Goal: Task Accomplishment & Management: Use online tool/utility

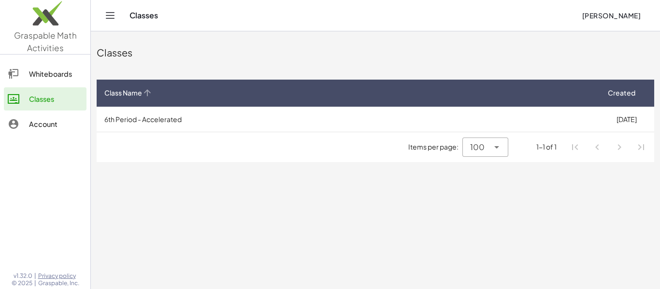
click at [141, 105] on th "Class Name" at bounding box center [348, 93] width 502 height 27
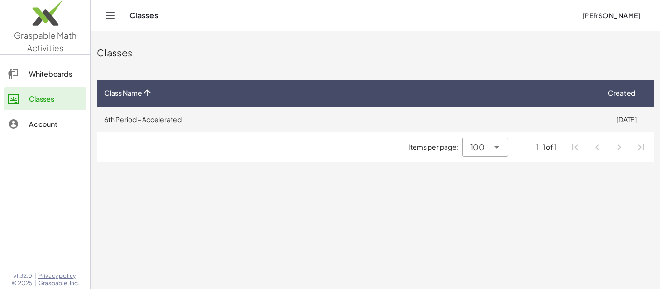
click at [147, 126] on td "6th Period - Accelerated" at bounding box center [348, 119] width 502 height 25
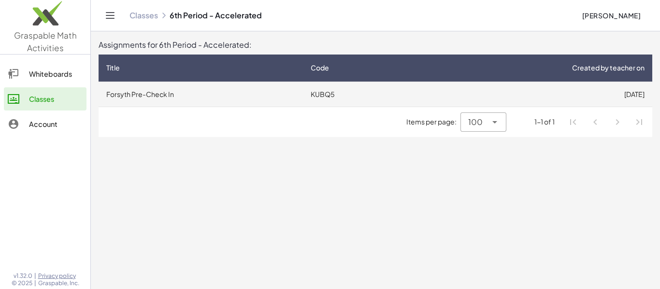
click at [119, 93] on td "Forsyth Pre-Check In" at bounding box center [201, 94] width 204 height 25
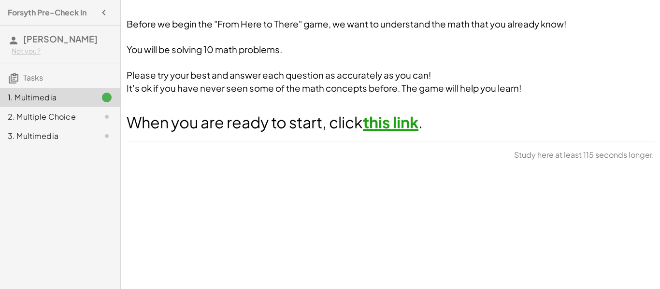
click at [418, 126] on link "this link" at bounding box center [391, 122] width 56 height 19
click at [53, 85] on h3 "Tasks" at bounding box center [60, 74] width 120 height 20
click at [40, 83] on span "Tasks" at bounding box center [33, 77] width 20 height 10
click at [88, 123] on div at bounding box center [99, 117] width 27 height 12
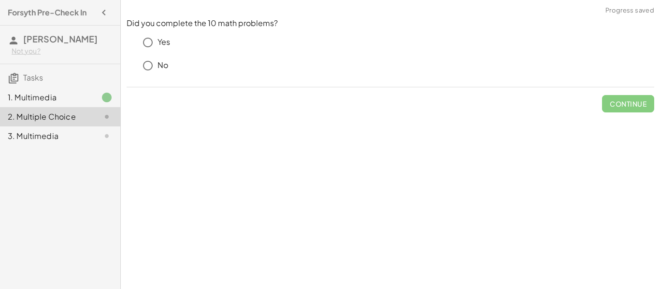
click at [158, 45] on p "Yes" at bounding box center [164, 42] width 13 height 11
click at [623, 101] on span "Check" at bounding box center [633, 104] width 25 height 9
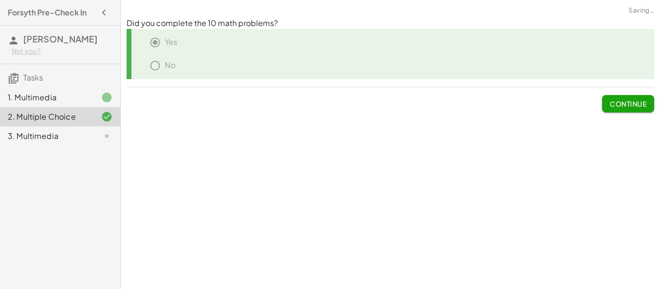
click at [623, 101] on span "Continue" at bounding box center [628, 104] width 37 height 9
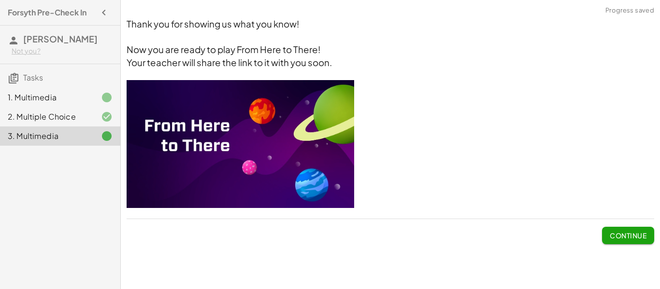
click at [638, 238] on span "Continue" at bounding box center [628, 235] width 37 height 9
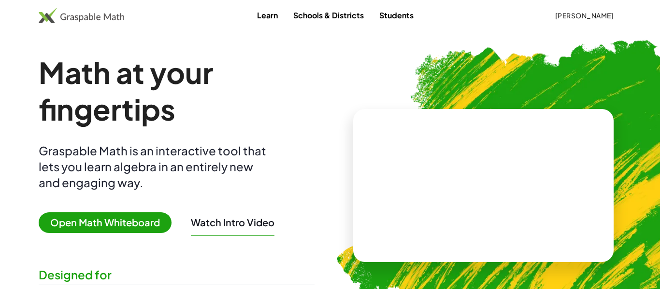
click at [392, 55] on img at bounding box center [533, 181] width 431 height 363
click at [571, 20] on button "[PERSON_NAME]" at bounding box center [584, 15] width 74 height 17
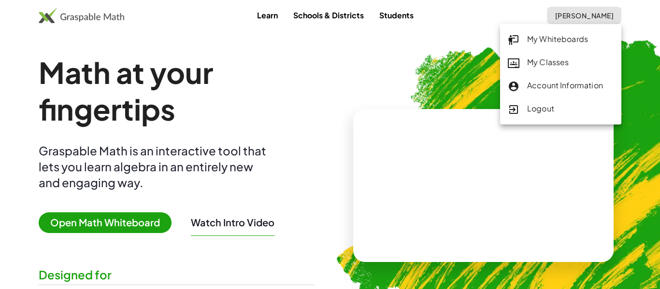
click at [560, 63] on div "My Classes" at bounding box center [561, 63] width 106 height 13
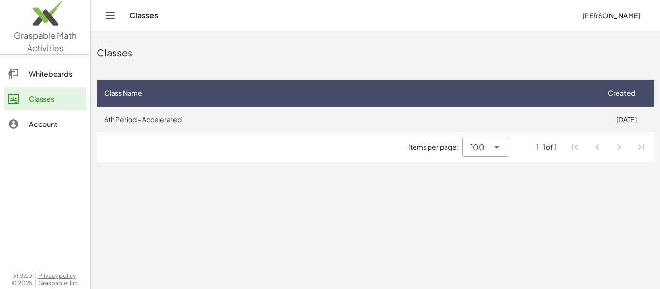
click at [488, 108] on td "6th Period - Accelerated" at bounding box center [348, 119] width 502 height 25
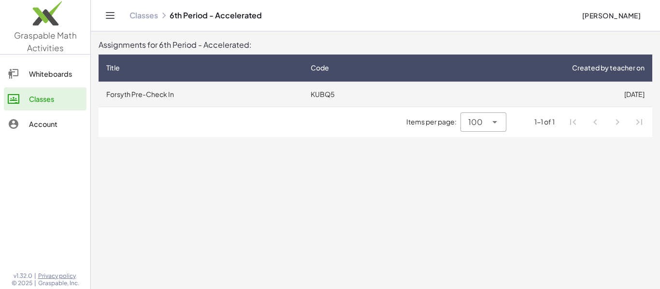
click at [452, 90] on td "[DATE]" at bounding box center [531, 94] width 241 height 25
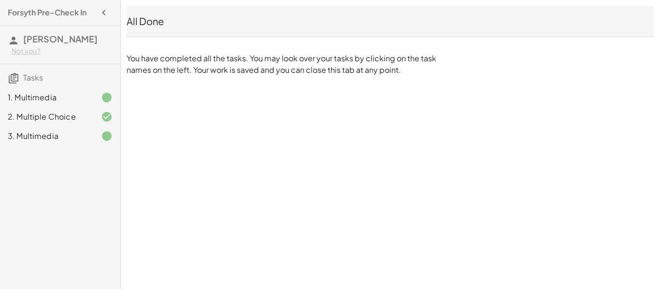
click at [59, 103] on div "1. Multimedia" at bounding box center [47, 98] width 78 height 12
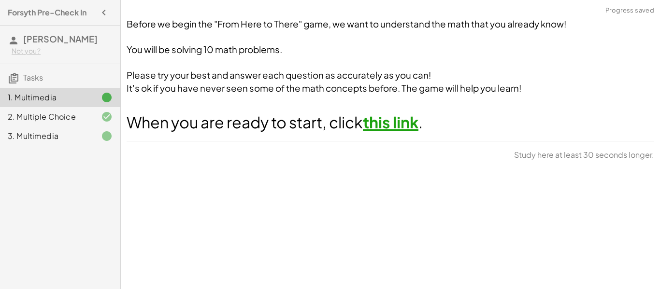
click at [395, 126] on link "this link" at bounding box center [391, 122] width 56 height 19
click at [110, 123] on icon at bounding box center [107, 117] width 12 height 12
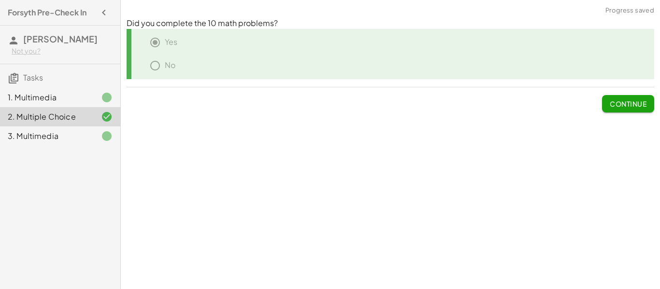
click at [106, 142] on icon at bounding box center [107, 136] width 12 height 12
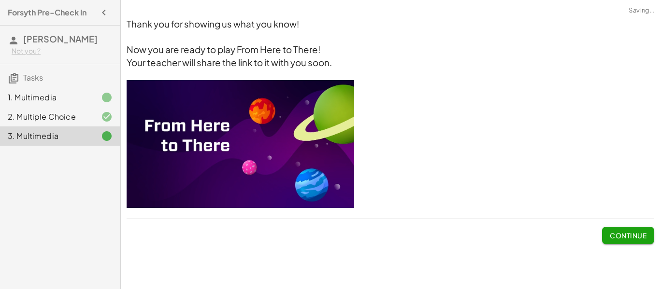
click at [250, 86] on img at bounding box center [241, 144] width 228 height 128
click at [248, 117] on img at bounding box center [241, 144] width 228 height 128
click at [607, 232] on button "Continue" at bounding box center [628, 235] width 52 height 17
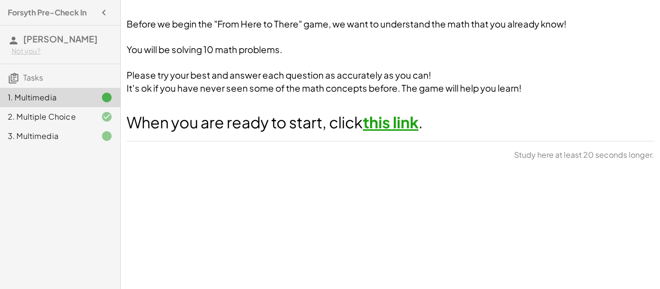
click at [382, 121] on link "this link" at bounding box center [391, 122] width 56 height 19
